Goal: Task Accomplishment & Management: Complete application form

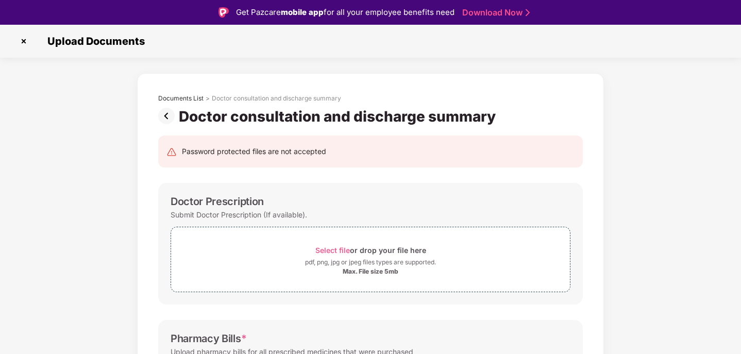
click at [162, 113] on img at bounding box center [168, 116] width 21 height 16
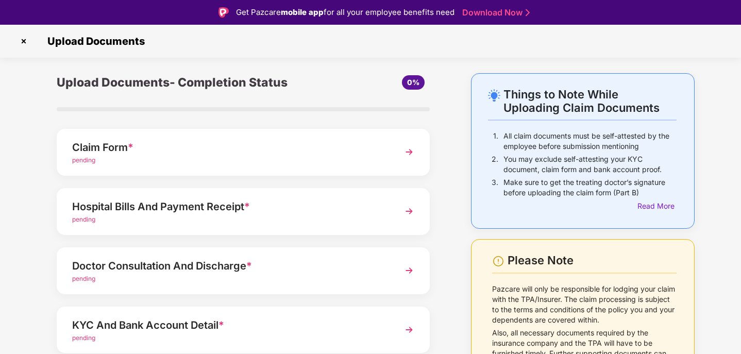
click at [96, 142] on div "Claim Form *" at bounding box center [228, 147] width 313 height 16
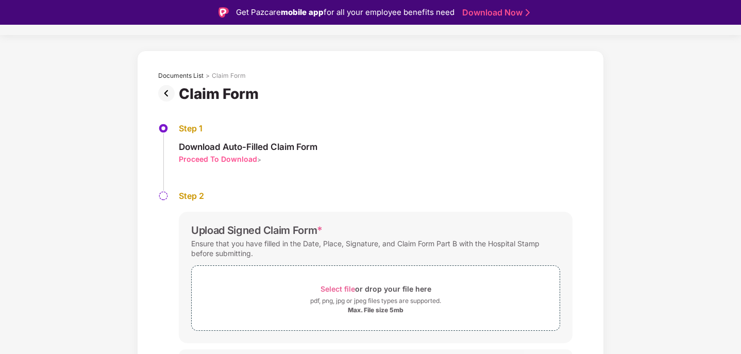
scroll to position [44, 0]
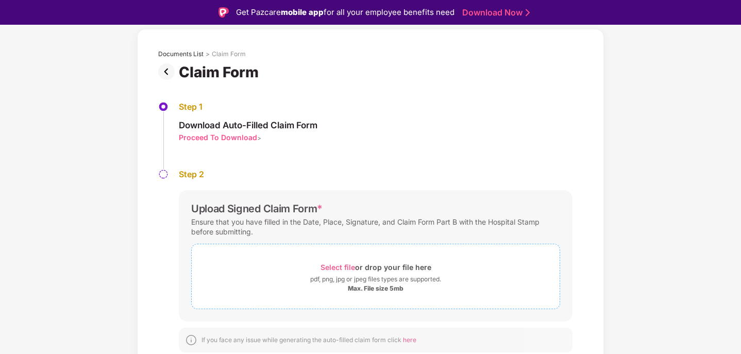
click at [399, 283] on div "pdf, png, jpg or jpeg files types are supported." at bounding box center [375, 279] width 131 height 10
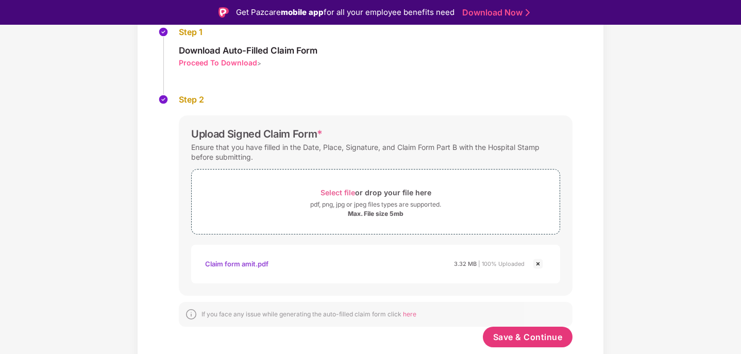
scroll to position [119, 0]
click at [519, 336] on span "Save & Continue" at bounding box center [528, 336] width 70 height 11
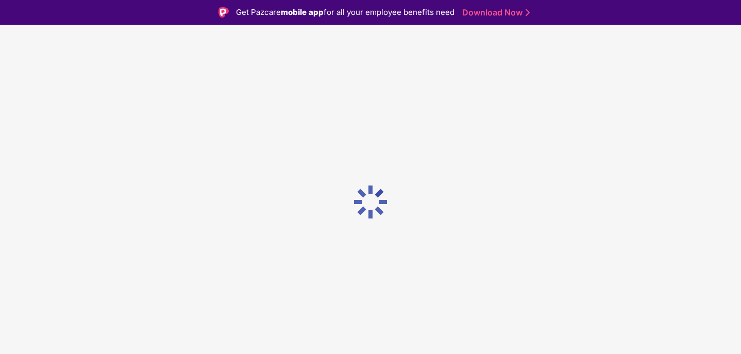
scroll to position [0, 0]
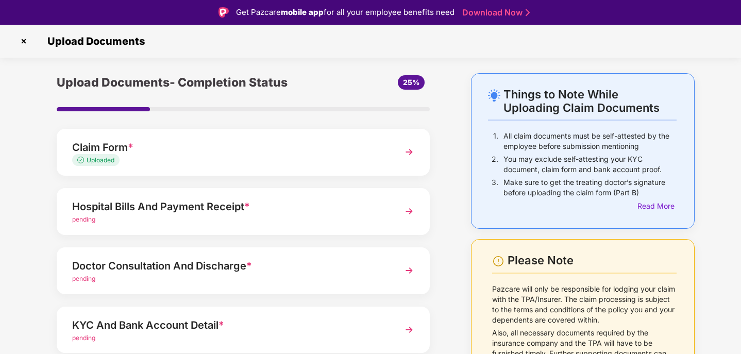
click at [168, 215] on div "pending" at bounding box center [228, 220] width 313 height 10
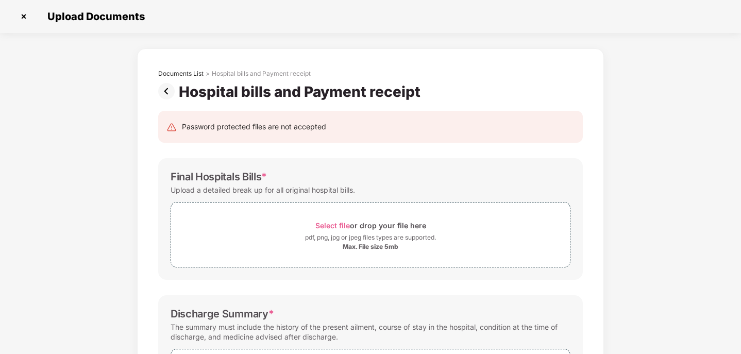
click at [162, 88] on img at bounding box center [168, 91] width 21 height 16
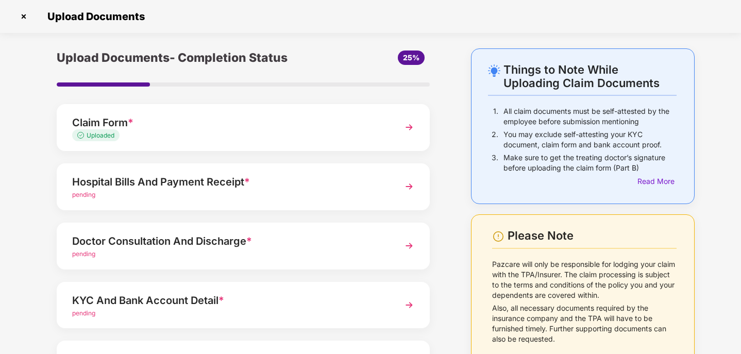
click at [226, 244] on div "Doctor Consultation And Discharge *" at bounding box center [228, 241] width 313 height 16
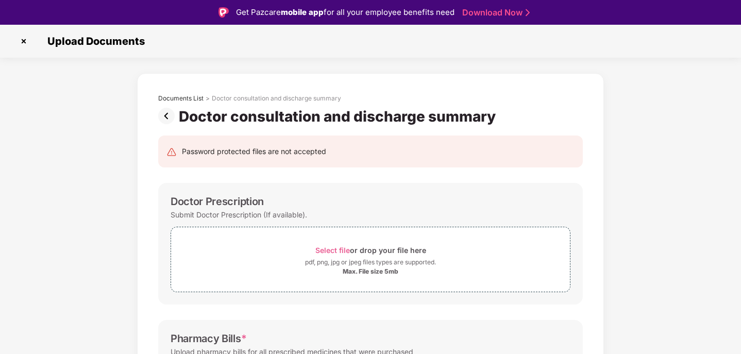
click at [163, 114] on img at bounding box center [168, 116] width 21 height 16
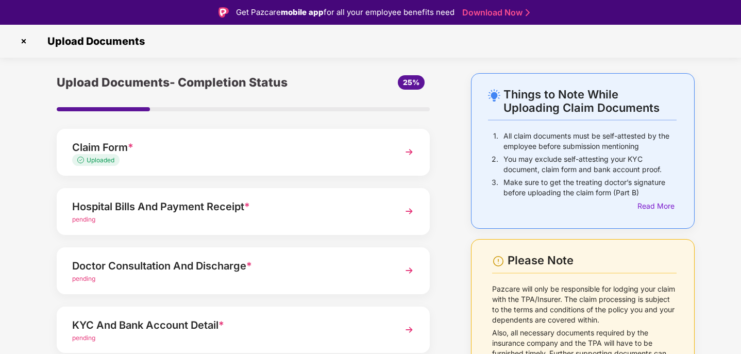
scroll to position [102, 0]
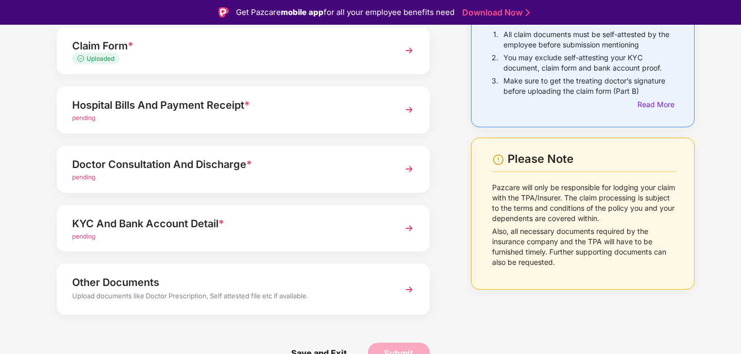
click at [169, 107] on div "Hospital Bills And Payment Receipt *" at bounding box center [228, 105] width 313 height 16
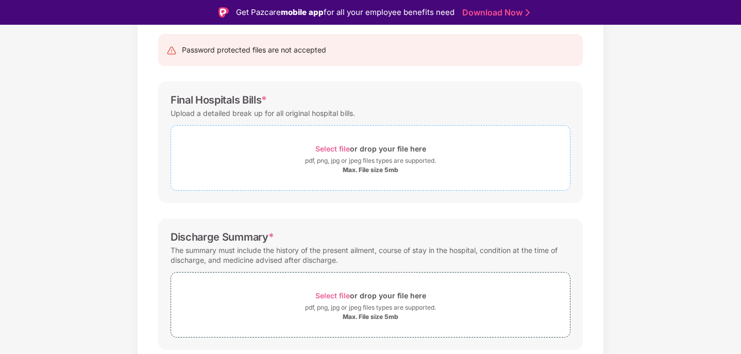
click at [370, 159] on div "pdf, png, jpg or jpeg files types are supported." at bounding box center [370, 161] width 131 height 10
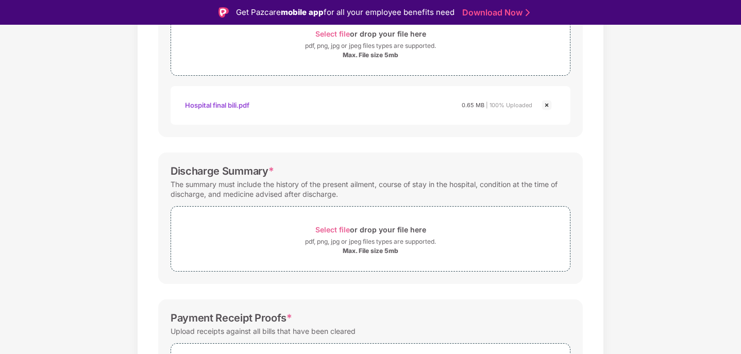
scroll to position [256, 0]
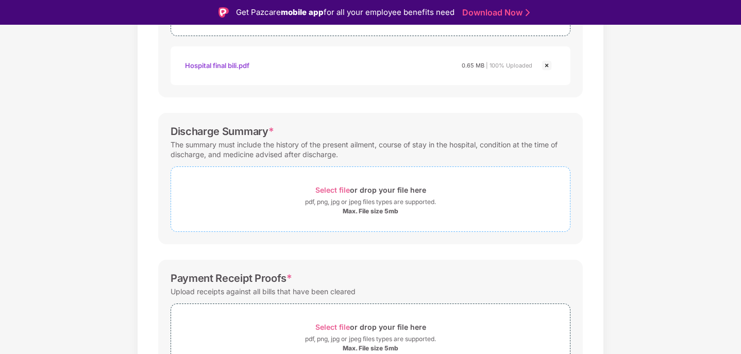
click at [333, 195] on div "Select file or drop your file here" at bounding box center [370, 190] width 111 height 14
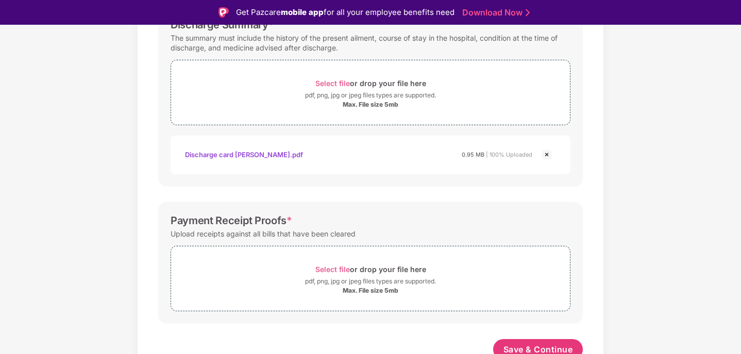
scroll to position [370, 0]
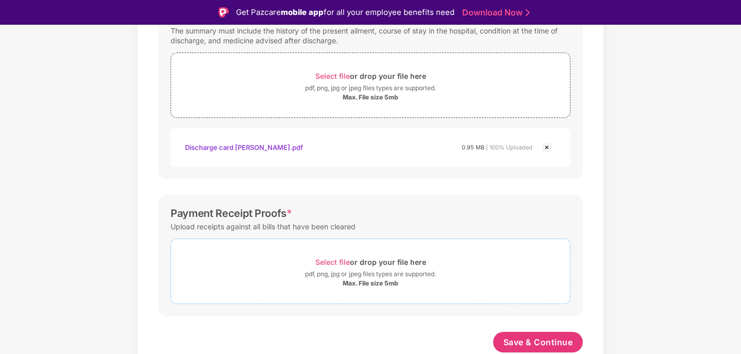
click at [359, 260] on div "Select file or drop your file here" at bounding box center [370, 262] width 111 height 14
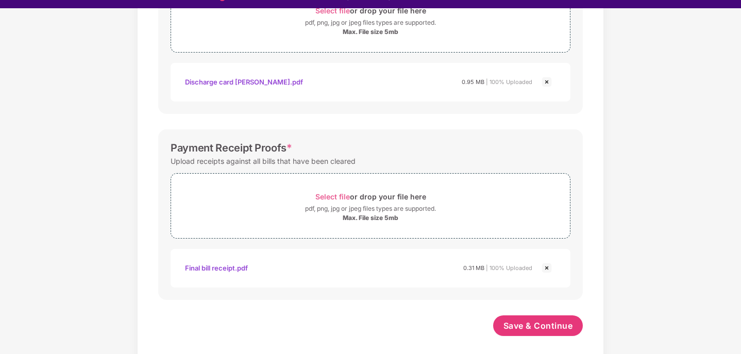
scroll to position [25, 0]
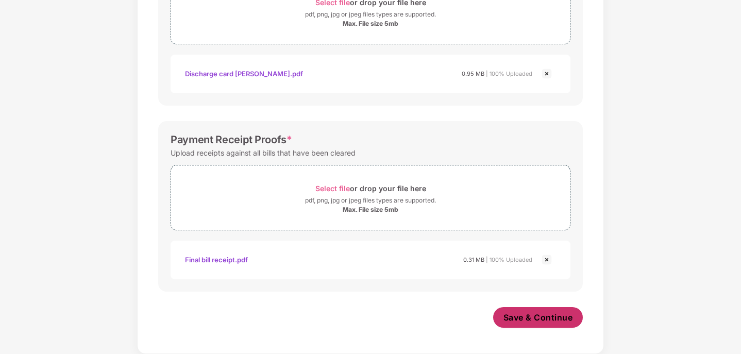
click at [537, 316] on span "Save & Continue" at bounding box center [539, 317] width 70 height 11
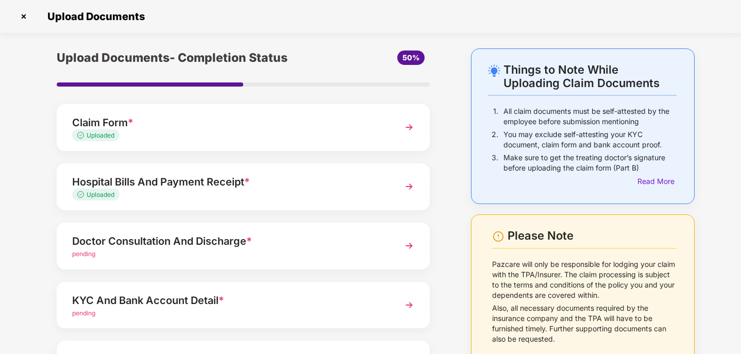
scroll to position [102, 0]
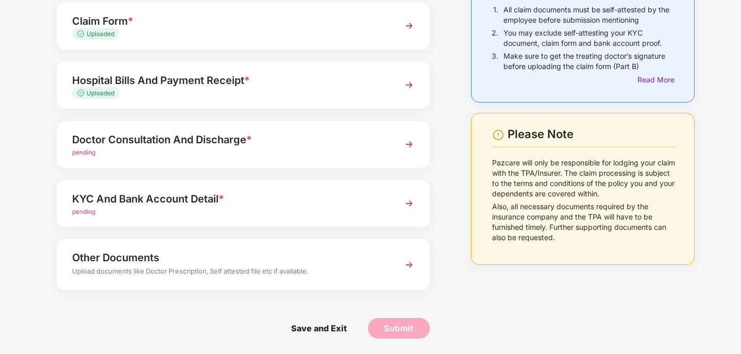
click at [172, 203] on div "KYC And Bank Account Detail *" at bounding box center [228, 199] width 313 height 16
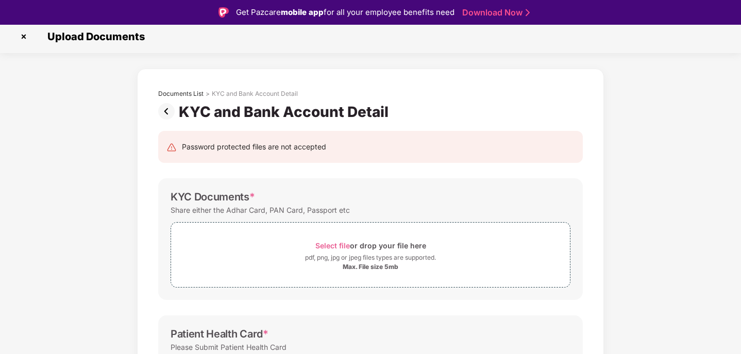
scroll to position [0, 0]
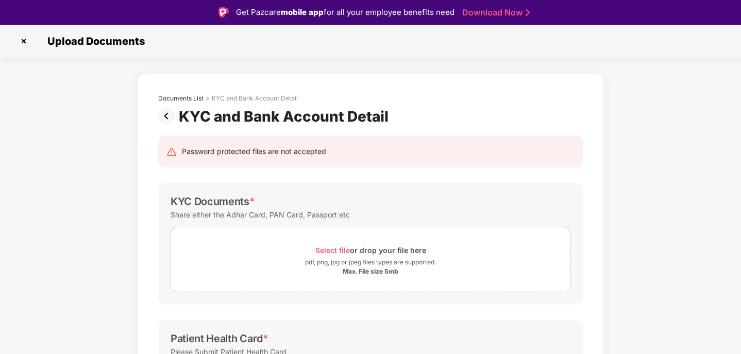
click at [365, 256] on div "Select file or drop your file here" at bounding box center [370, 250] width 111 height 14
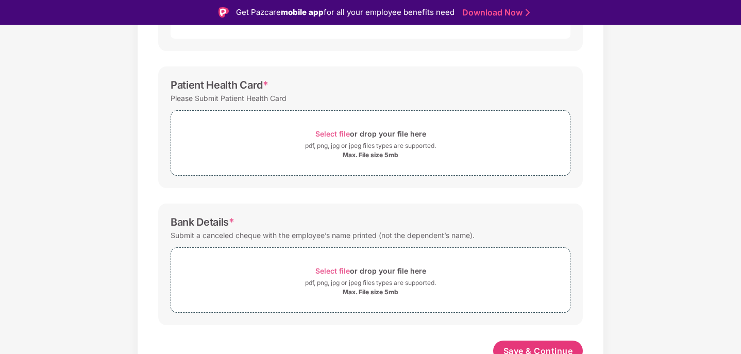
scroll to position [311, 0]
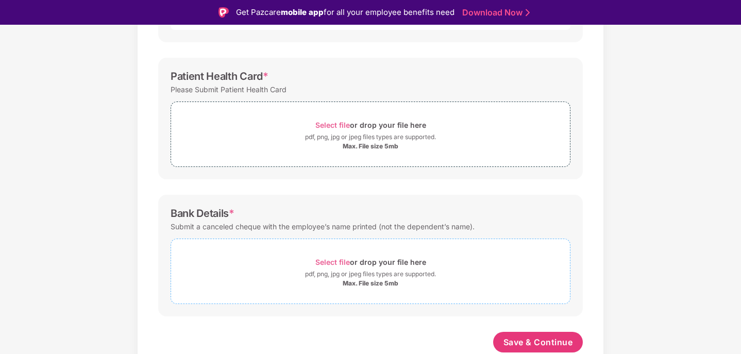
click at [283, 269] on div "Select file or drop your file here" at bounding box center [370, 262] width 399 height 14
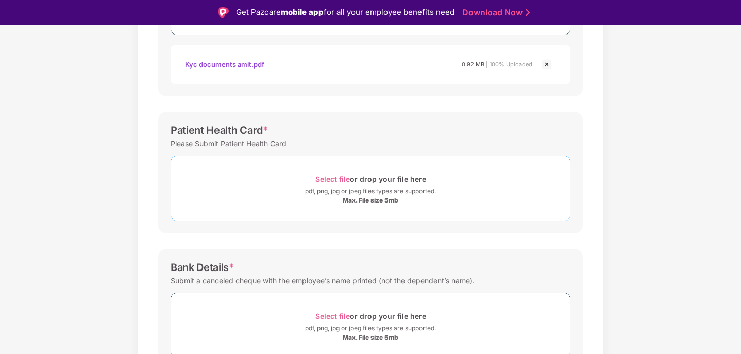
scroll to position [360, 0]
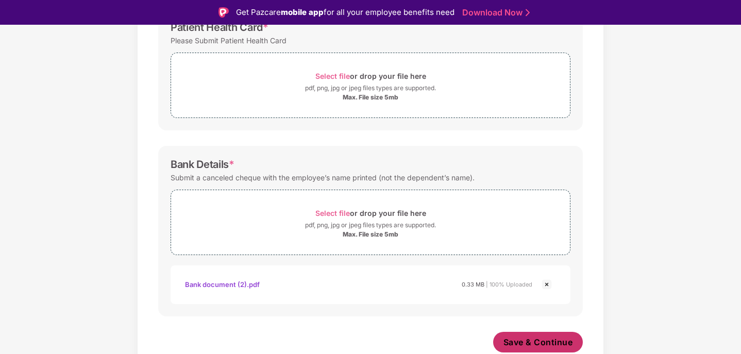
click at [524, 338] on span "Save & Continue" at bounding box center [539, 342] width 70 height 11
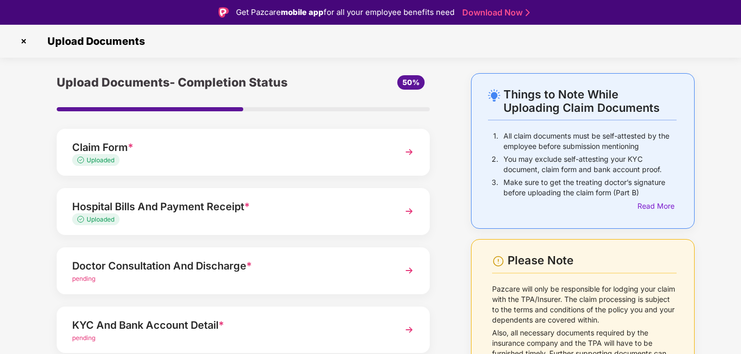
scroll to position [102, 0]
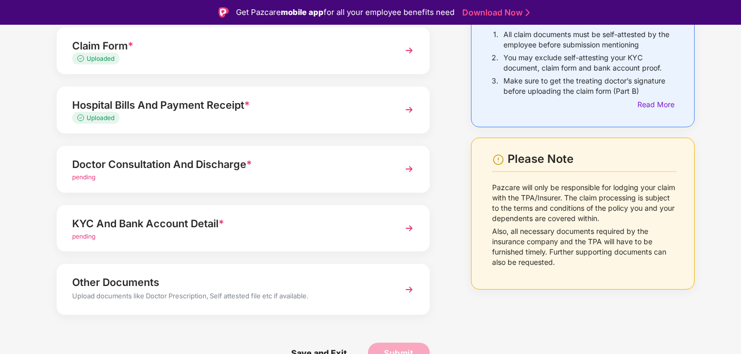
click at [152, 167] on div "Doctor Consultation And Discharge *" at bounding box center [228, 164] width 313 height 16
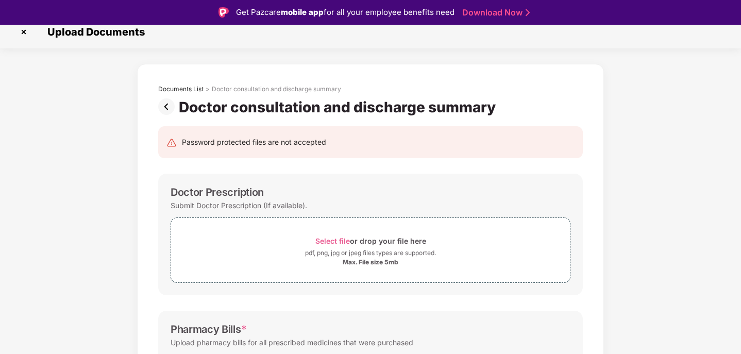
scroll to position [0, 0]
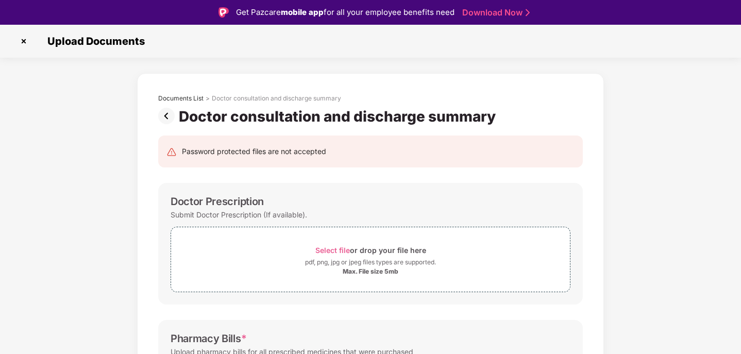
click at [168, 111] on img at bounding box center [168, 116] width 21 height 16
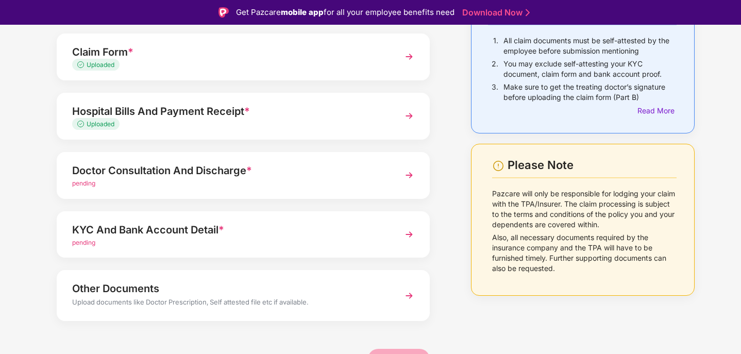
scroll to position [102, 0]
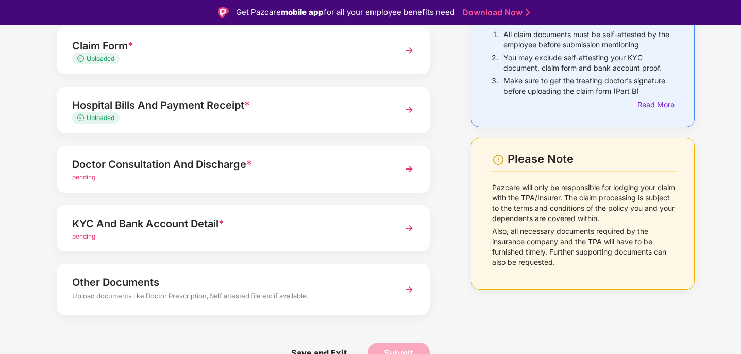
click at [245, 181] on div "pending" at bounding box center [228, 178] width 313 height 10
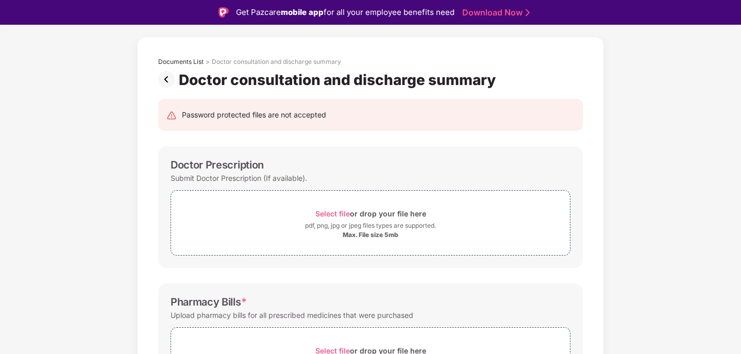
scroll to position [0, 0]
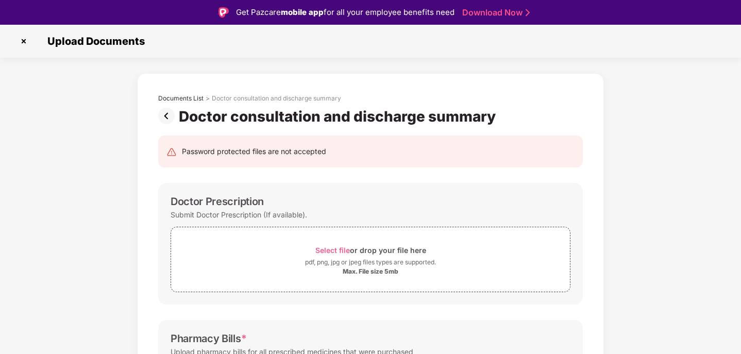
click at [167, 115] on img at bounding box center [168, 116] width 21 height 16
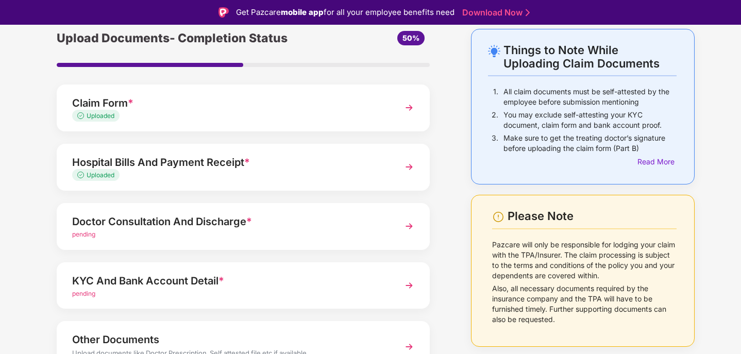
scroll to position [102, 0]
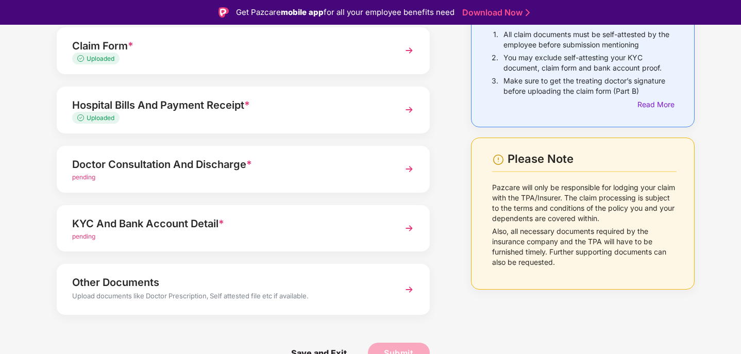
click at [201, 171] on div "Doctor Consultation And Discharge *" at bounding box center [228, 164] width 313 height 16
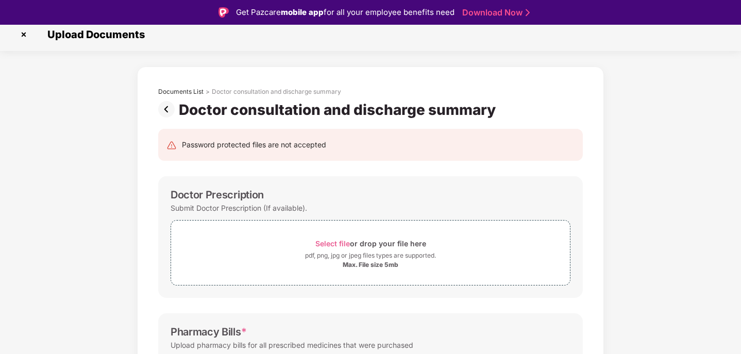
scroll to position [0, 0]
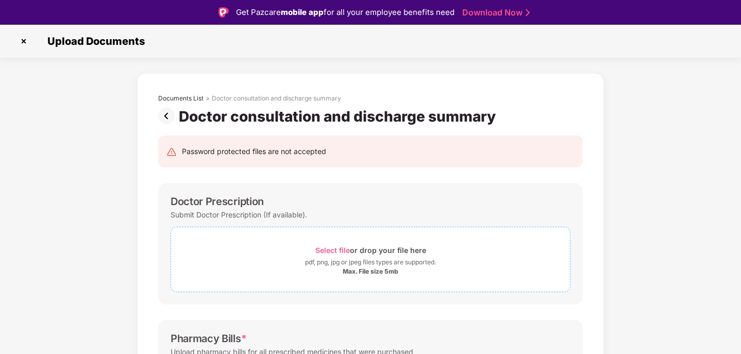
click at [359, 254] on div "Select file or drop your file here" at bounding box center [370, 250] width 111 height 14
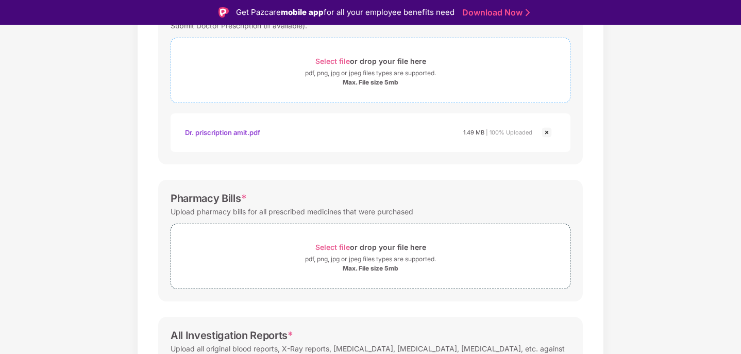
scroll to position [206, 0]
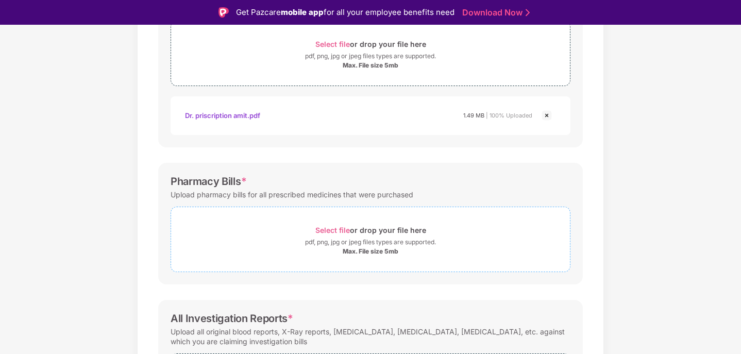
click at [346, 239] on div "pdf, png, jpg or jpeg files types are supported." at bounding box center [370, 242] width 131 height 10
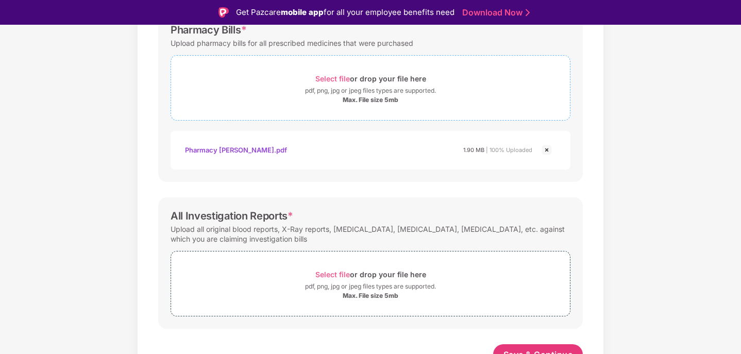
scroll to position [370, 0]
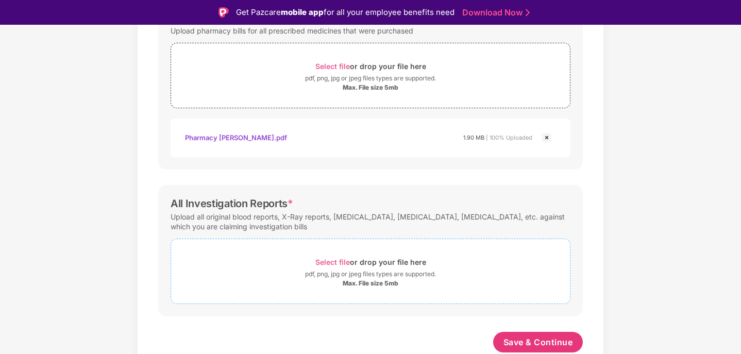
click at [368, 273] on div "pdf, png, jpg or jpeg files types are supported." at bounding box center [370, 274] width 131 height 10
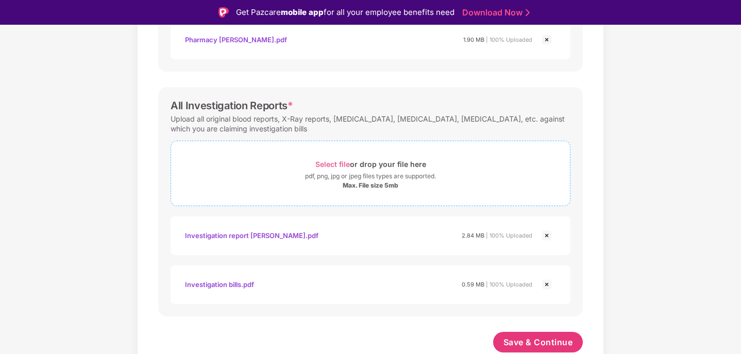
scroll to position [25, 0]
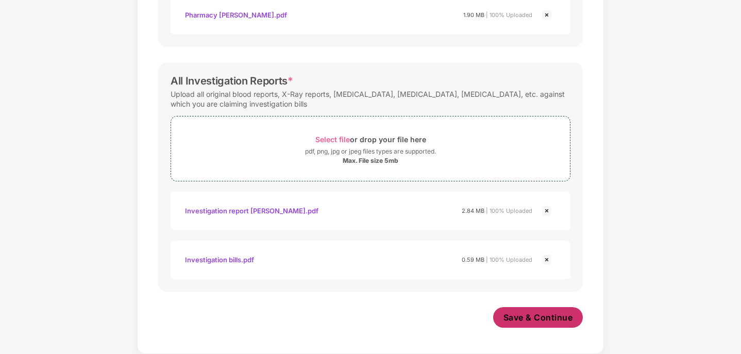
click at [546, 319] on span "Save & Continue" at bounding box center [539, 317] width 70 height 11
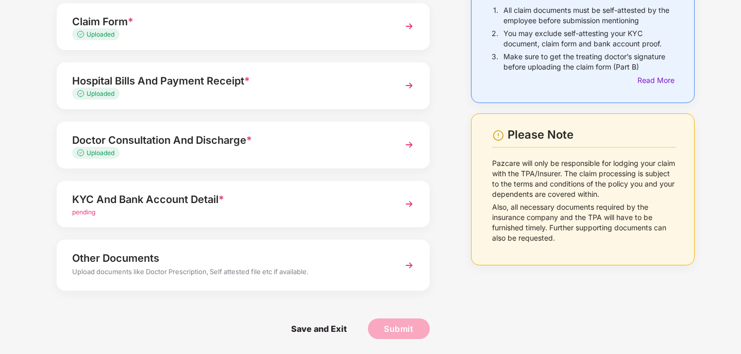
scroll to position [102, 0]
click at [168, 198] on div "KYC And Bank Account Detail *" at bounding box center [228, 199] width 313 height 16
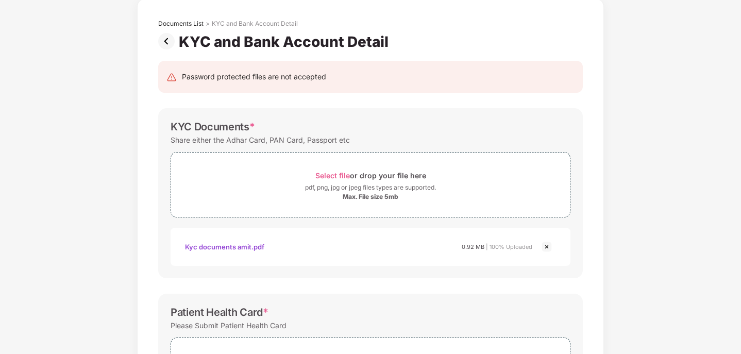
scroll to position [0, 0]
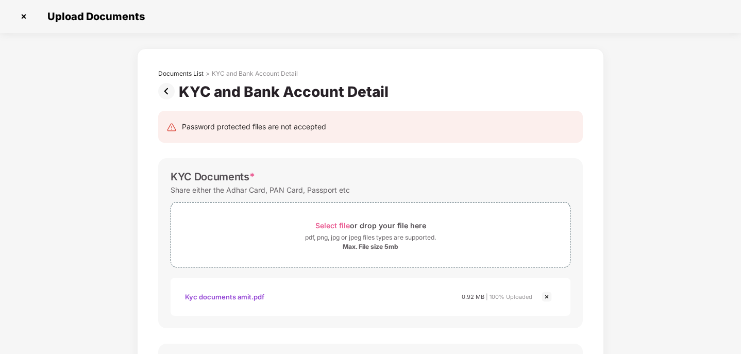
click at [165, 89] on img at bounding box center [168, 91] width 21 height 16
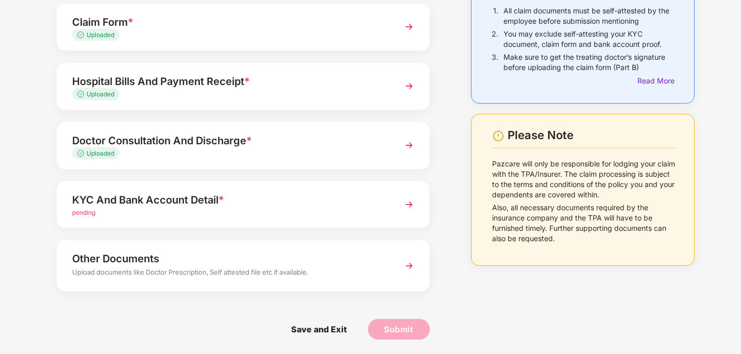
scroll to position [102, 0]
click at [184, 264] on div "Other Documents" at bounding box center [228, 257] width 313 height 16
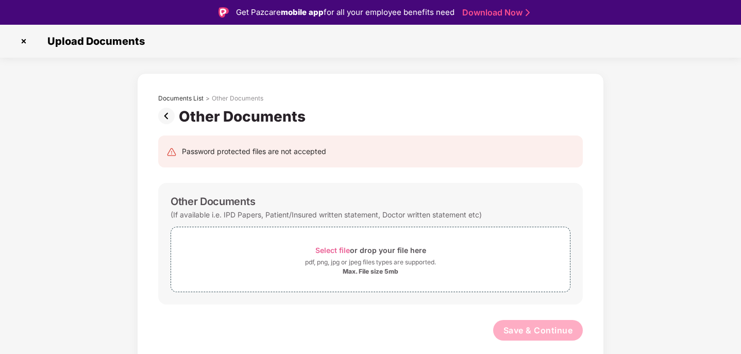
scroll to position [0, 0]
click at [311, 250] on div "Select file or drop your file here" at bounding box center [370, 250] width 399 height 14
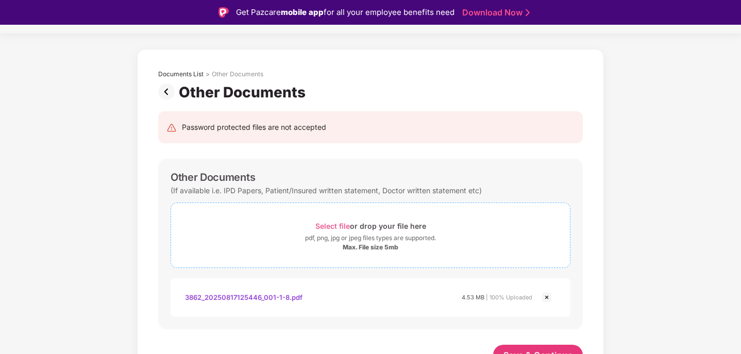
scroll to position [37, 0]
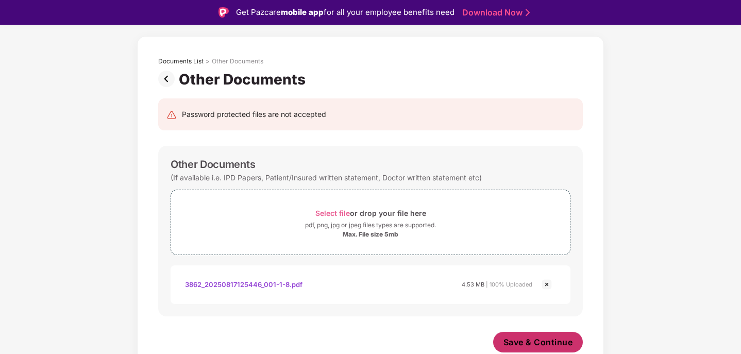
click at [532, 342] on span "Save & Continue" at bounding box center [539, 342] width 70 height 11
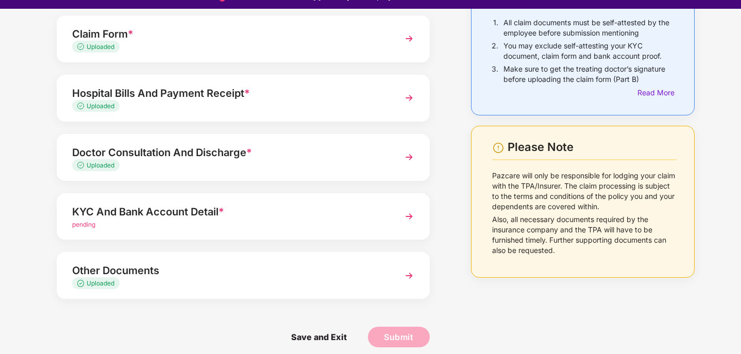
scroll to position [25, 0]
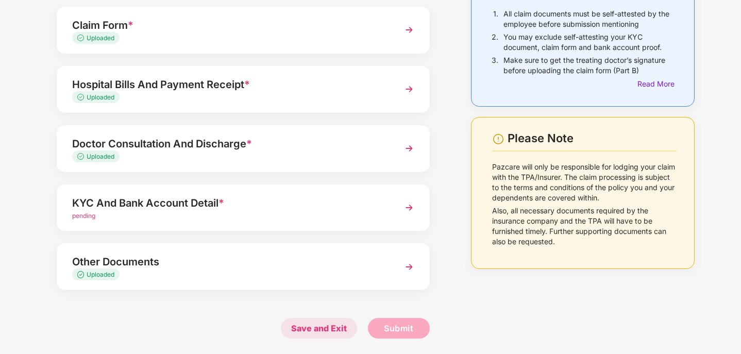
click at [310, 326] on span "Save and Exit" at bounding box center [319, 328] width 76 height 21
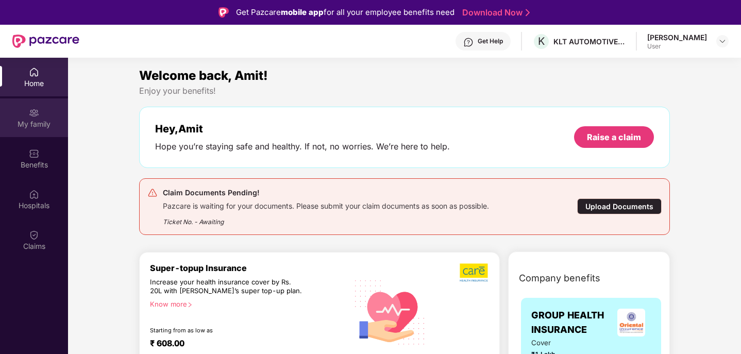
click at [36, 112] on img at bounding box center [34, 113] width 10 height 10
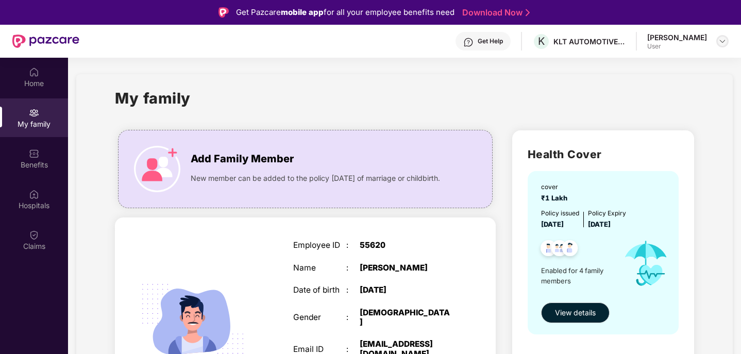
click at [720, 41] on img at bounding box center [722, 41] width 8 height 8
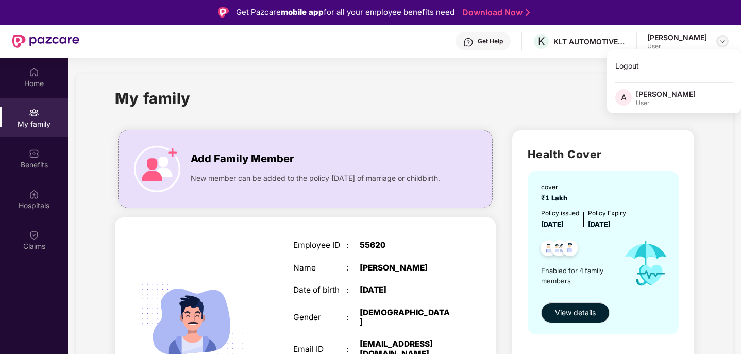
click at [720, 41] on img at bounding box center [722, 41] width 8 height 8
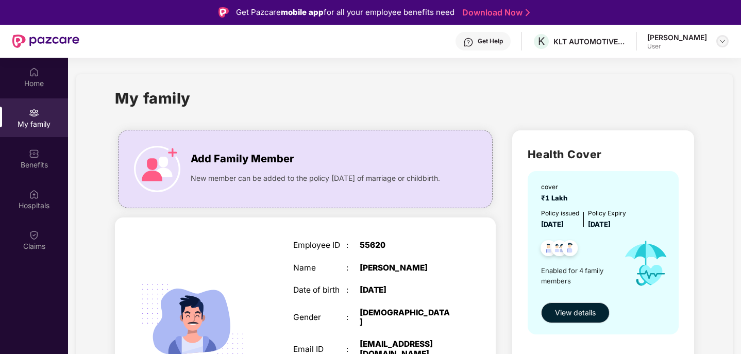
click at [725, 39] on img at bounding box center [722, 41] width 8 height 8
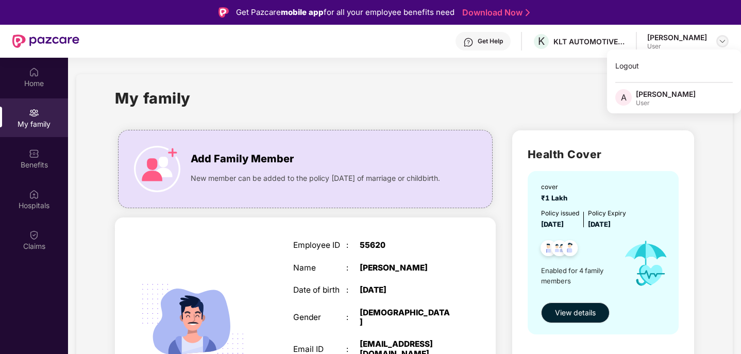
click at [725, 39] on img at bounding box center [722, 41] width 8 height 8
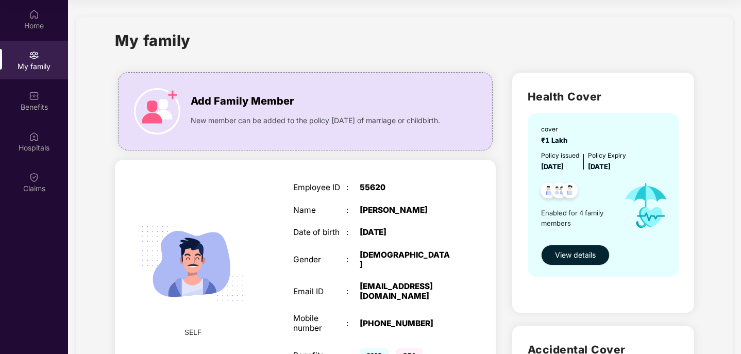
drag, startPoint x: 242, startPoint y: 80, endPoint x: 358, endPoint y: 48, distance: 120.1
click at [571, 256] on span "View details" at bounding box center [575, 254] width 41 height 11
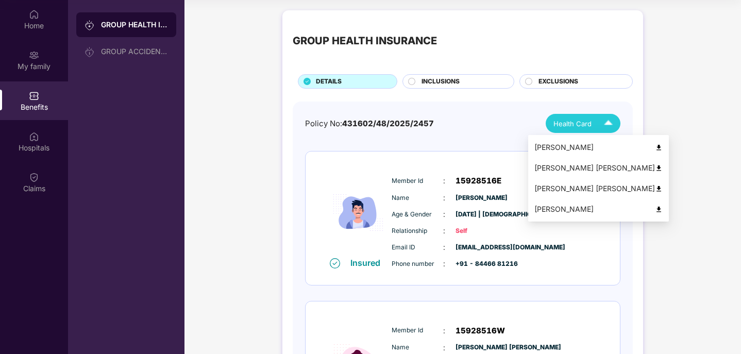
click at [600, 148] on div "[PERSON_NAME]" at bounding box center [598, 147] width 128 height 11
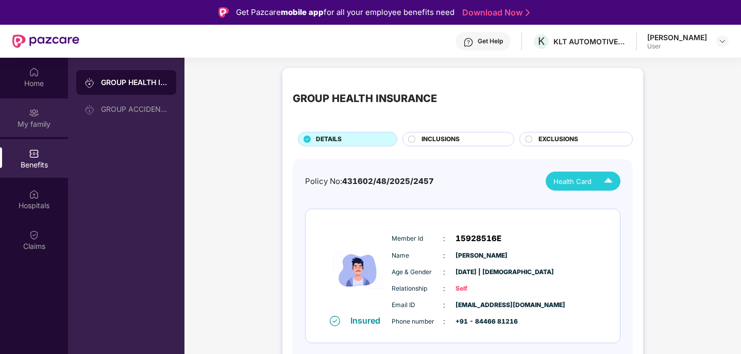
click at [32, 118] on img at bounding box center [34, 113] width 10 height 10
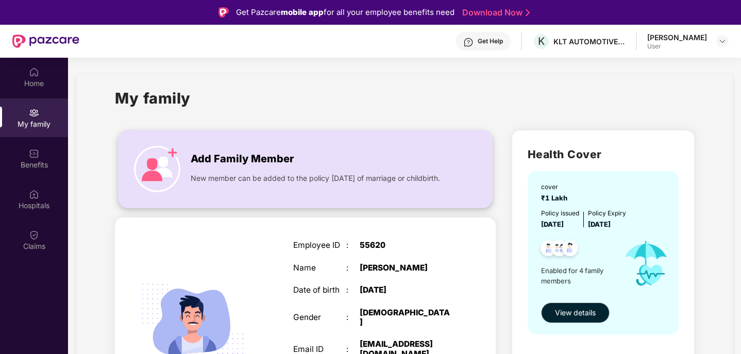
click at [222, 164] on span "Add Family Member" at bounding box center [242, 159] width 103 height 16
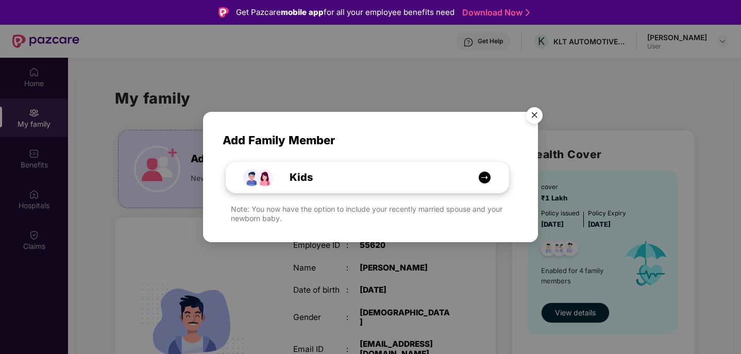
click at [481, 177] on img at bounding box center [484, 177] width 13 height 13
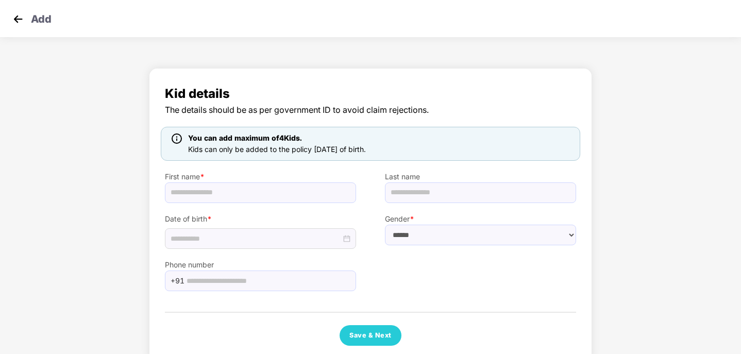
click at [16, 15] on img at bounding box center [17, 18] width 15 height 15
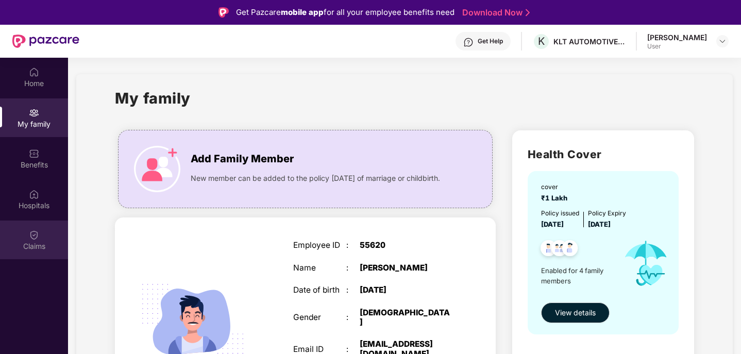
click at [38, 240] on div "Claims" at bounding box center [34, 240] width 68 height 39
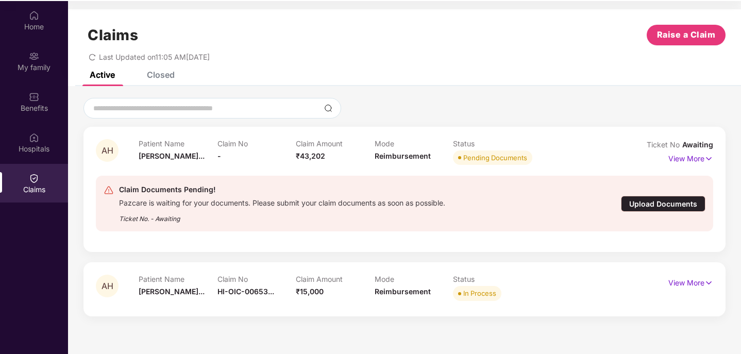
scroll to position [58, 0]
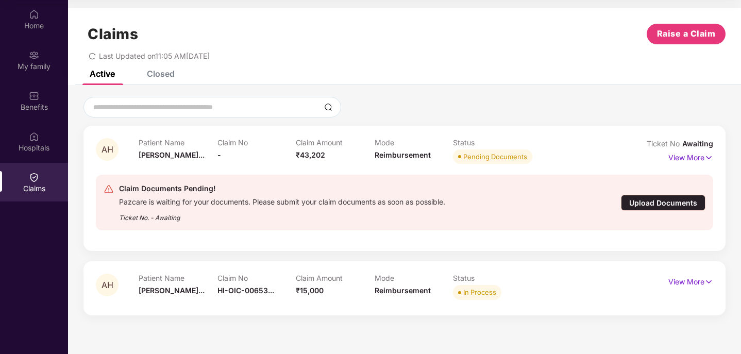
click at [662, 202] on div "Upload Documents" at bounding box center [663, 203] width 85 height 16
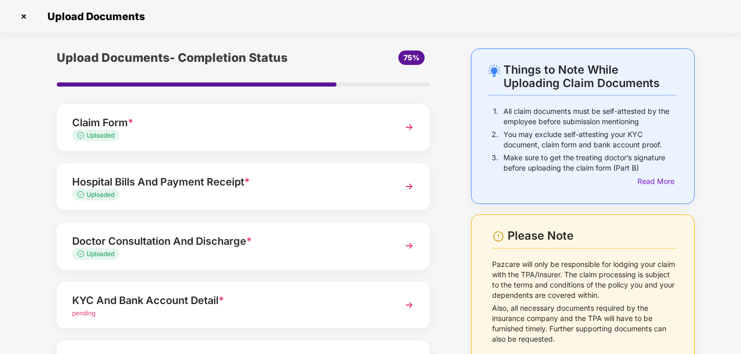
scroll to position [97, 0]
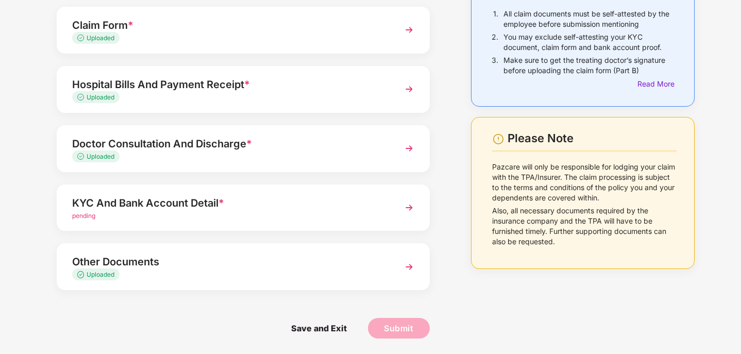
click at [214, 204] on div "KYC And Bank Account Detail *" at bounding box center [228, 203] width 313 height 16
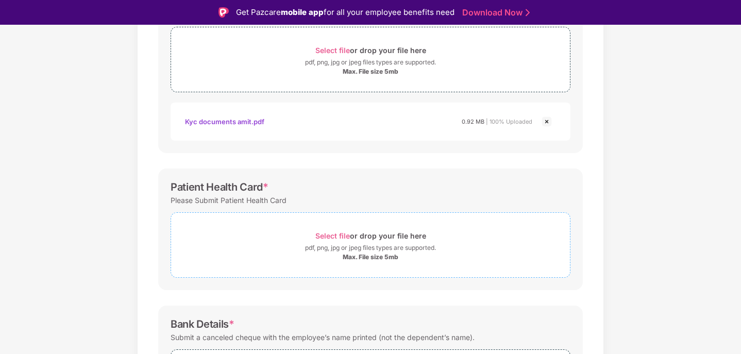
scroll to position [200, 0]
click at [346, 239] on span "Select file" at bounding box center [332, 235] width 35 height 9
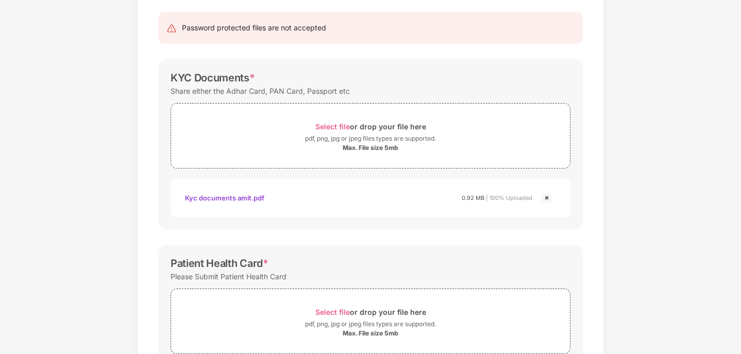
scroll to position [0, 0]
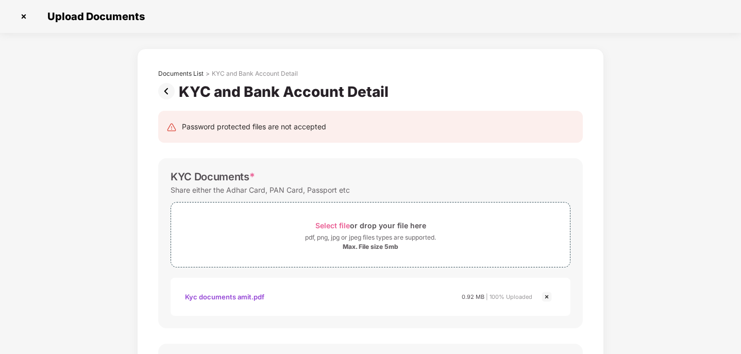
click at [163, 94] on img at bounding box center [168, 91] width 21 height 16
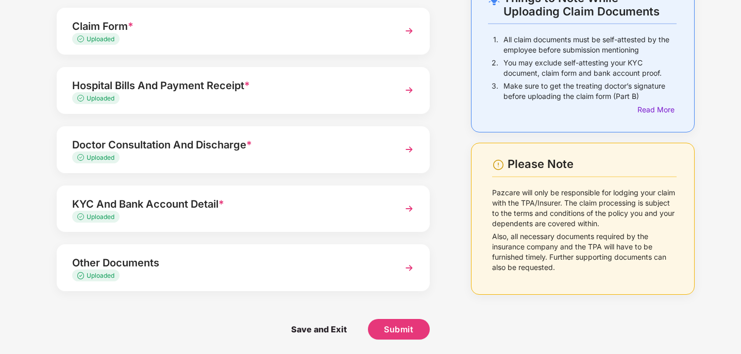
scroll to position [73, 0]
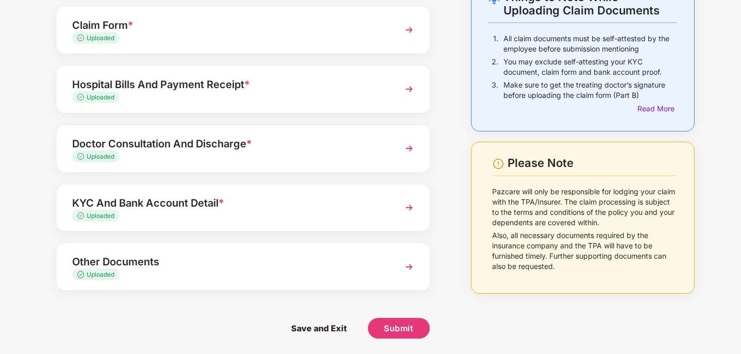
click at [210, 145] on div "Doctor Consultation And Discharge *" at bounding box center [228, 144] width 313 height 16
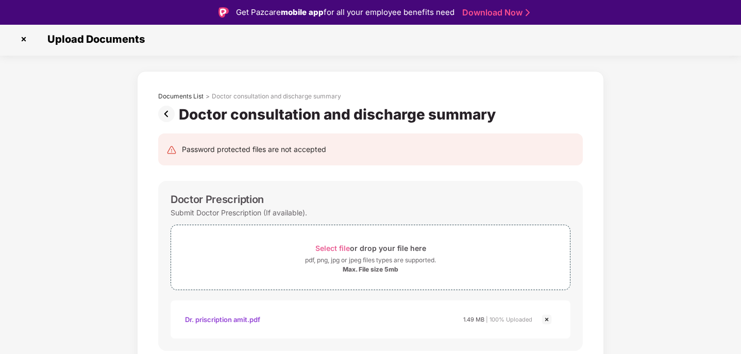
scroll to position [0, 0]
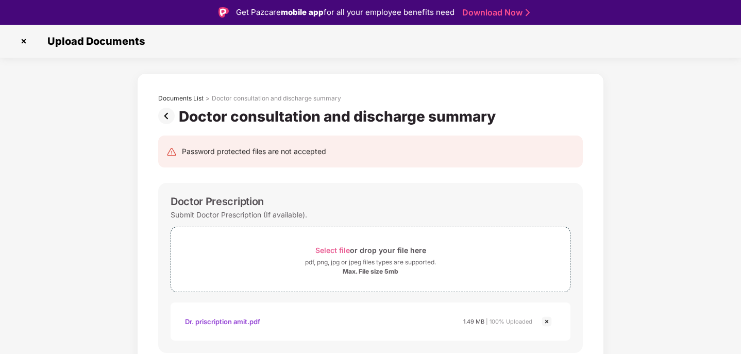
click at [169, 115] on img at bounding box center [168, 116] width 21 height 16
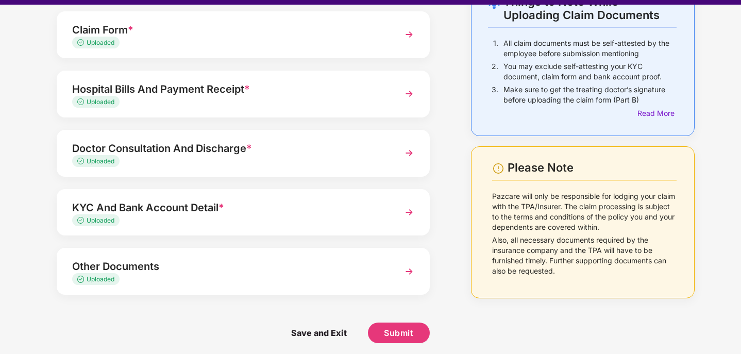
scroll to position [25, 0]
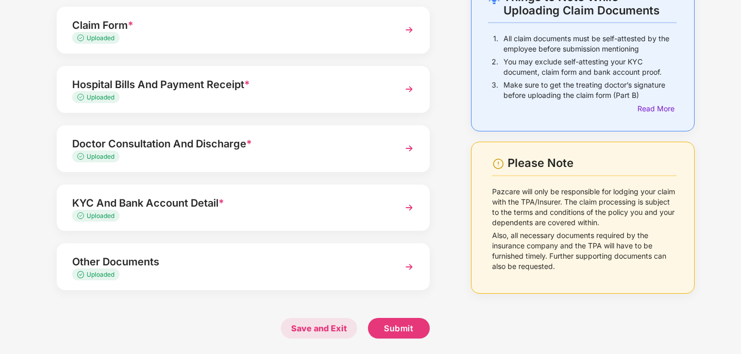
click at [316, 328] on span "Save and Exit" at bounding box center [319, 328] width 76 height 21
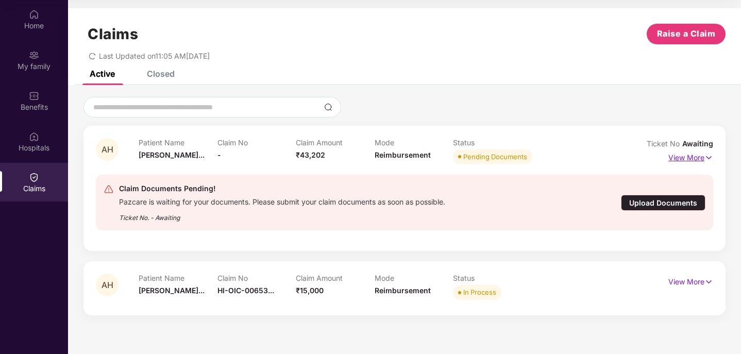
click at [689, 154] on p "View More" at bounding box center [690, 156] width 45 height 14
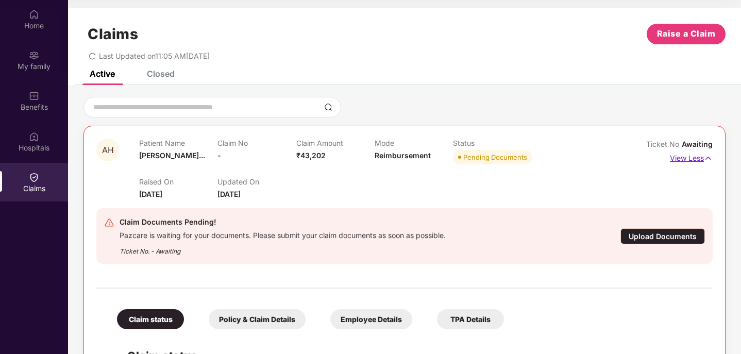
click at [689, 153] on p "View Less" at bounding box center [691, 157] width 43 height 14
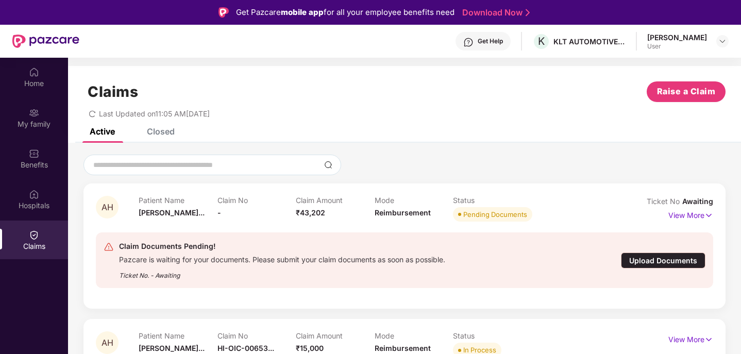
click at [653, 260] on div "Upload Documents" at bounding box center [663, 261] width 85 height 16
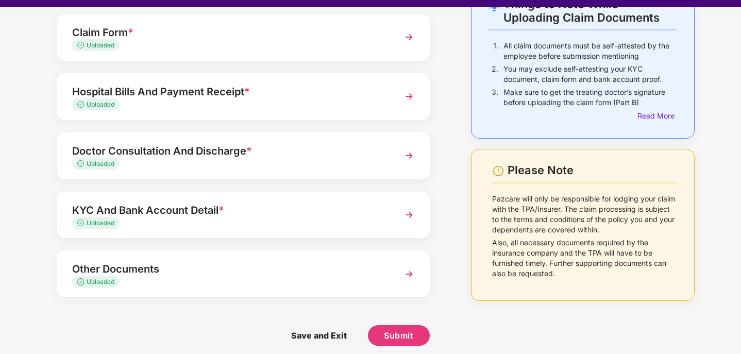
scroll to position [25, 0]
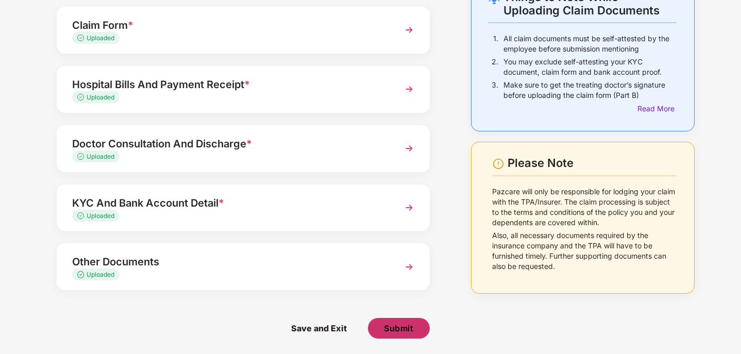
click at [390, 330] on span "Submit" at bounding box center [398, 328] width 29 height 11
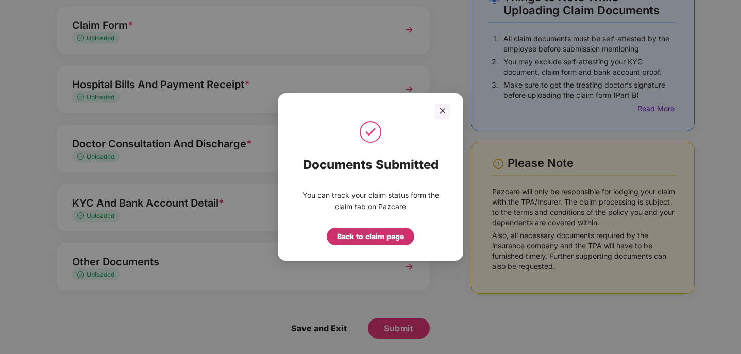
click at [369, 241] on div "Back to claim page" at bounding box center [370, 236] width 67 height 11
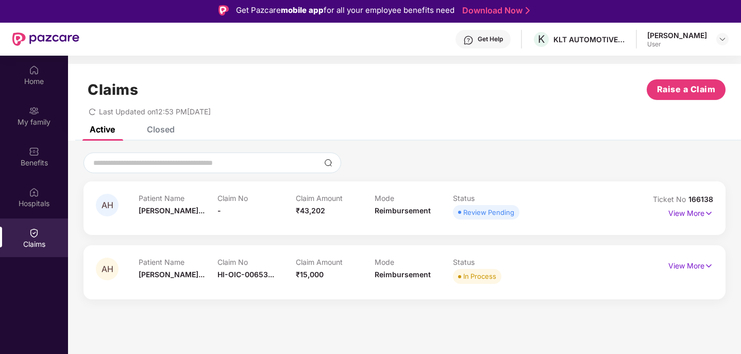
scroll to position [0, 0]
